Goal: Task Accomplishment & Management: Manage account settings

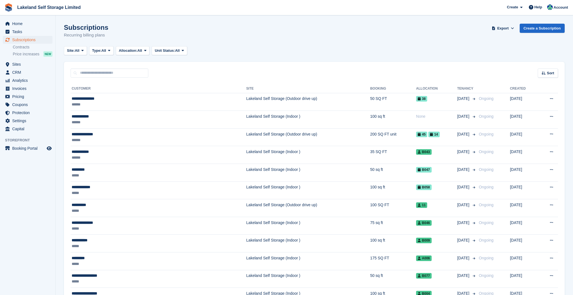
scroll to position [0, 0]
click at [17, 24] on span "Home" at bounding box center [28, 24] width 33 height 8
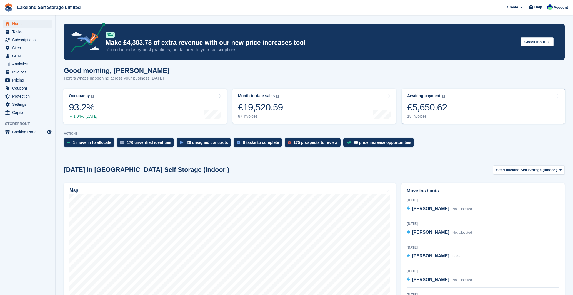
click at [426, 109] on div "£5,650.62" at bounding box center [427, 106] width 40 height 11
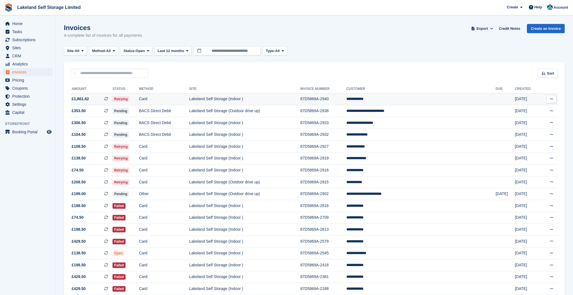
click at [176, 98] on td "Card" at bounding box center [164, 99] width 50 height 12
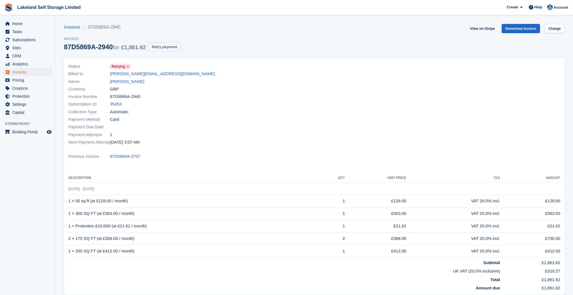
click at [173, 47] on button "Retry payment" at bounding box center [164, 46] width 33 height 9
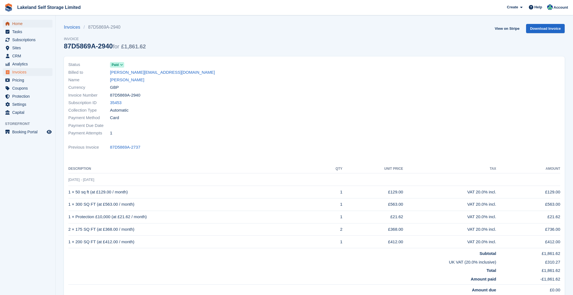
click at [18, 24] on span "Home" at bounding box center [28, 24] width 33 height 8
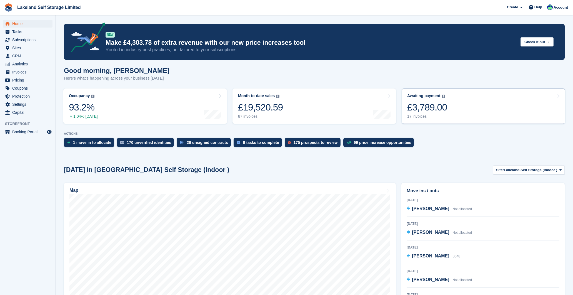
click at [415, 115] on div "17 invoices" at bounding box center [427, 116] width 40 height 5
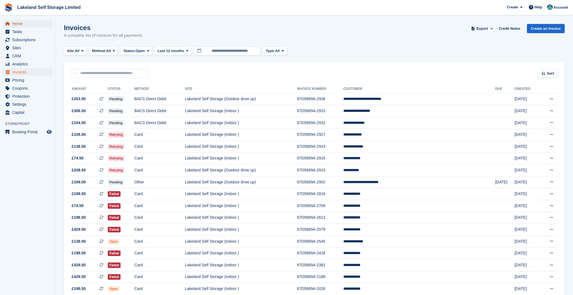
click at [16, 24] on span "Home" at bounding box center [28, 24] width 33 height 8
